Goal: Transaction & Acquisition: Purchase product/service

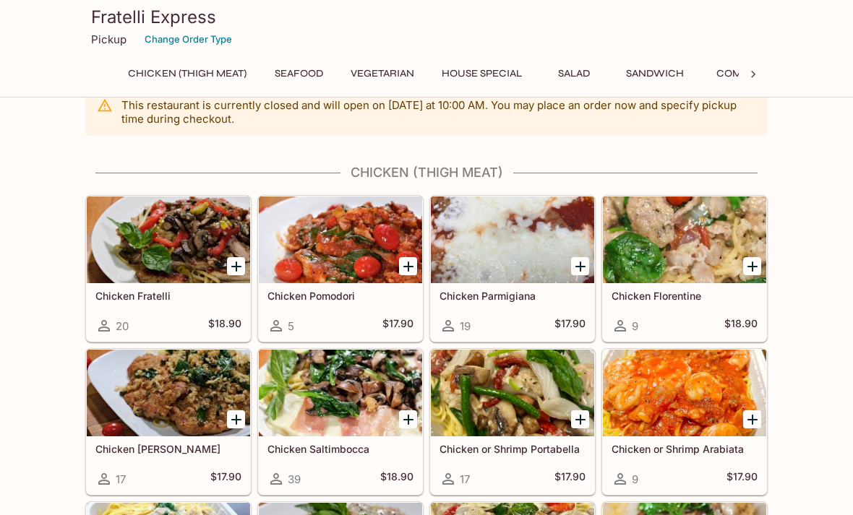
scroll to position [28, 0]
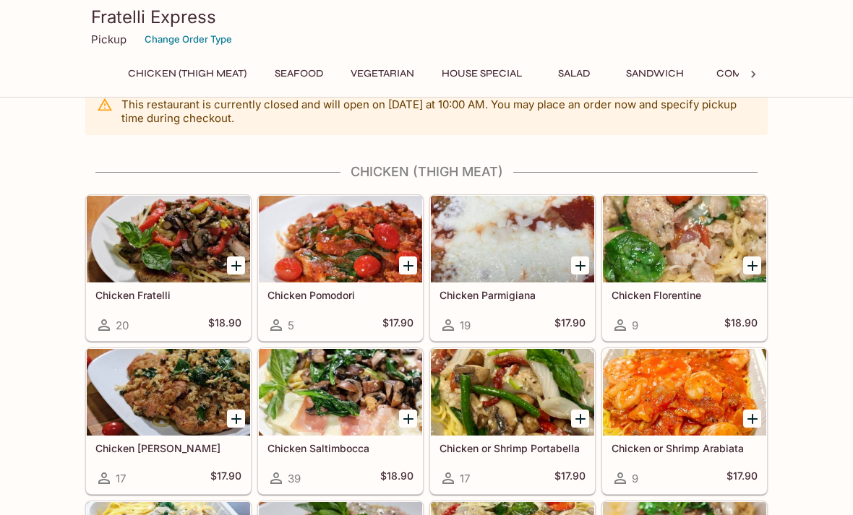
click at [663, 79] on button "Sandwich" at bounding box center [655, 74] width 74 height 20
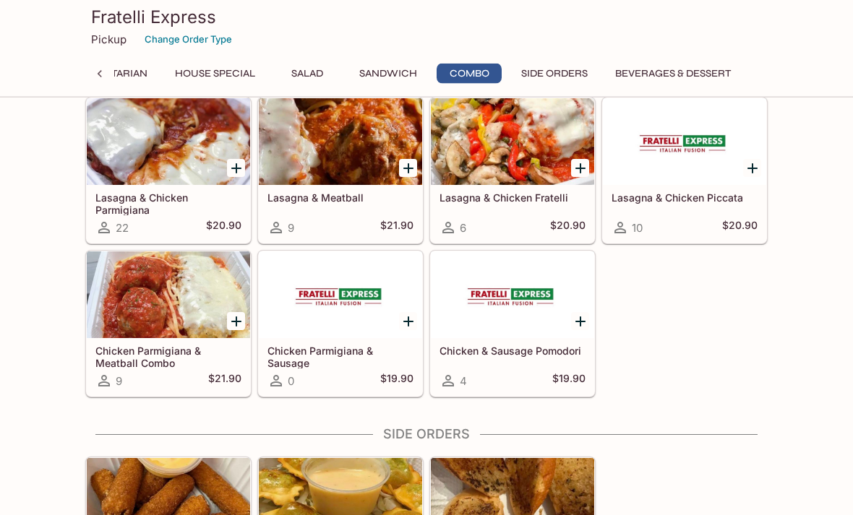
scroll to position [2573, 0]
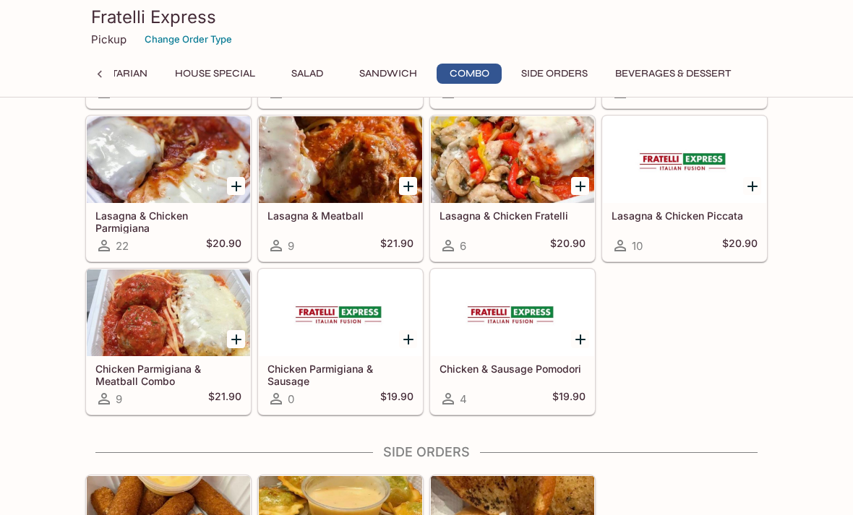
click at [348, 355] on div at bounding box center [340, 313] width 163 height 87
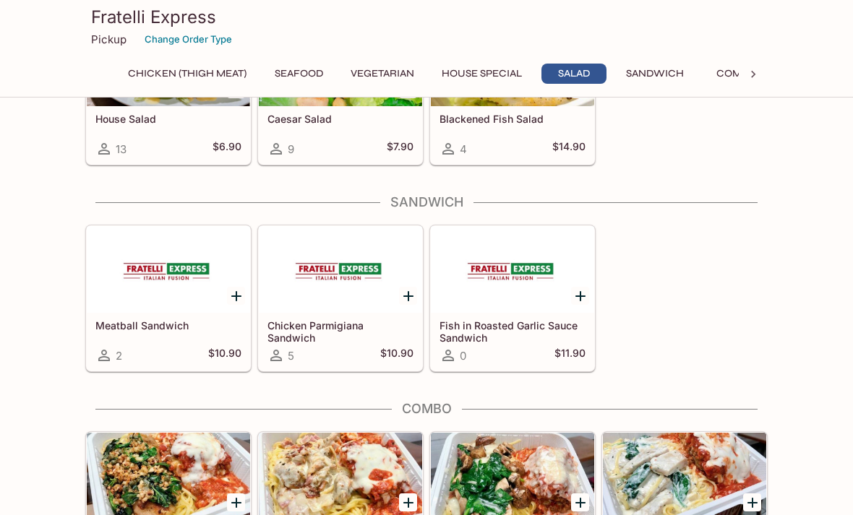
scroll to position [2148, 0]
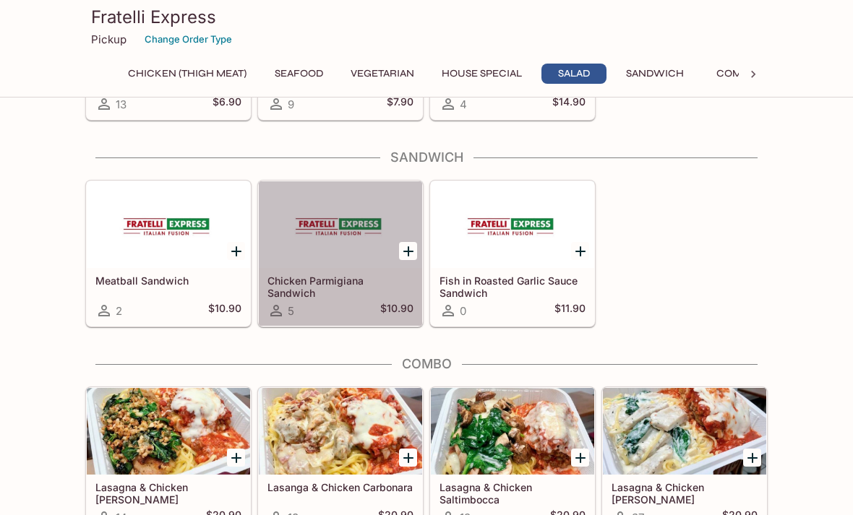
click at [396, 307] on h5 "$10.90" at bounding box center [396, 310] width 33 height 17
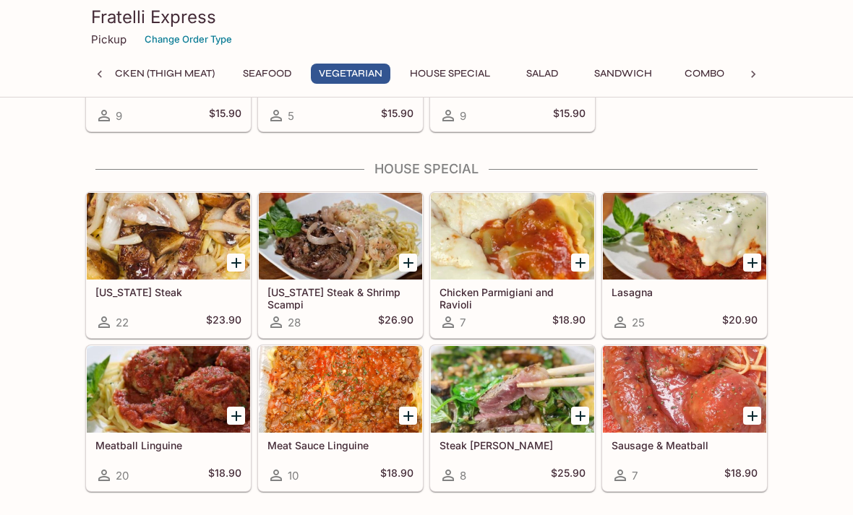
scroll to position [1565, 0]
